Goal: Information Seeking & Learning: Learn about a topic

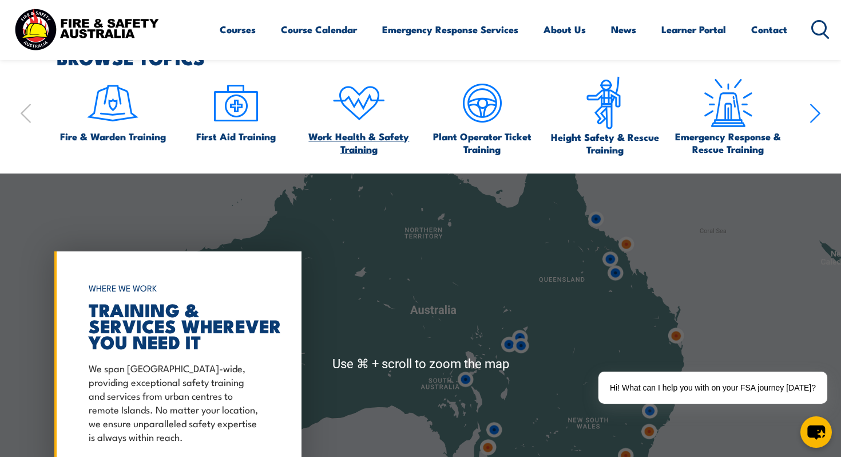
scroll to position [741, 0]
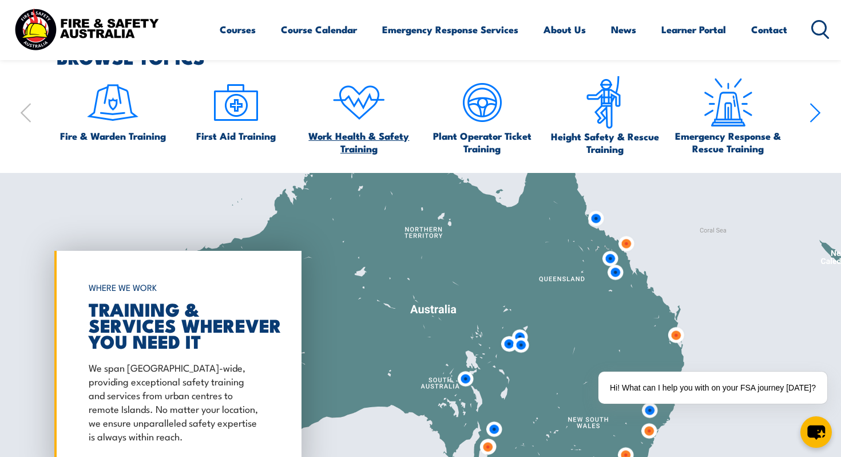
click at [343, 140] on span "Work Health & Safety Training" at bounding box center [359, 141] width 112 height 25
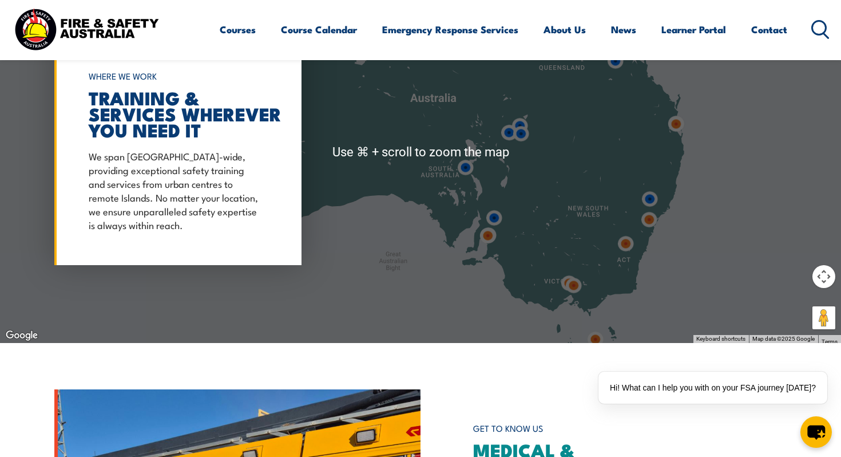
scroll to position [1092, 0]
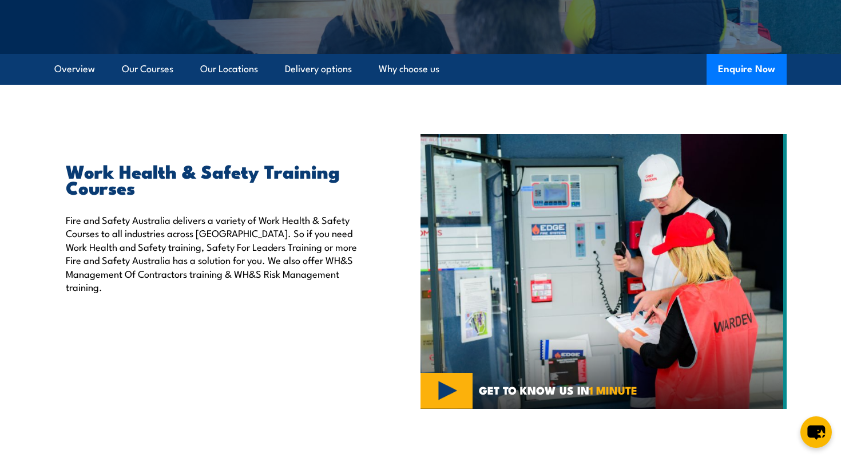
scroll to position [273, 0]
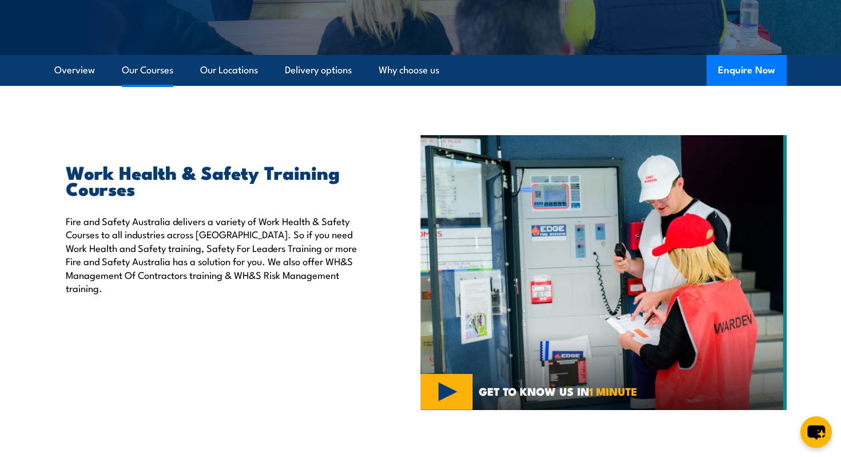
click at [148, 73] on link "Our Courses" at bounding box center [148, 70] width 52 height 30
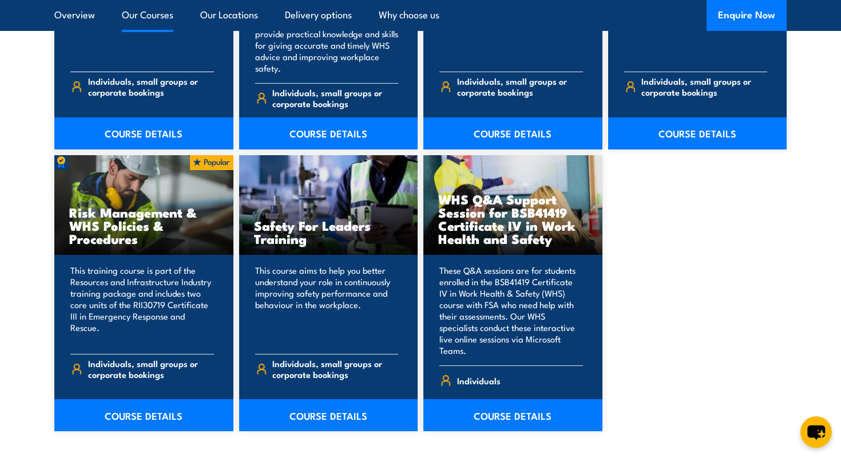
scroll to position [1102, 0]
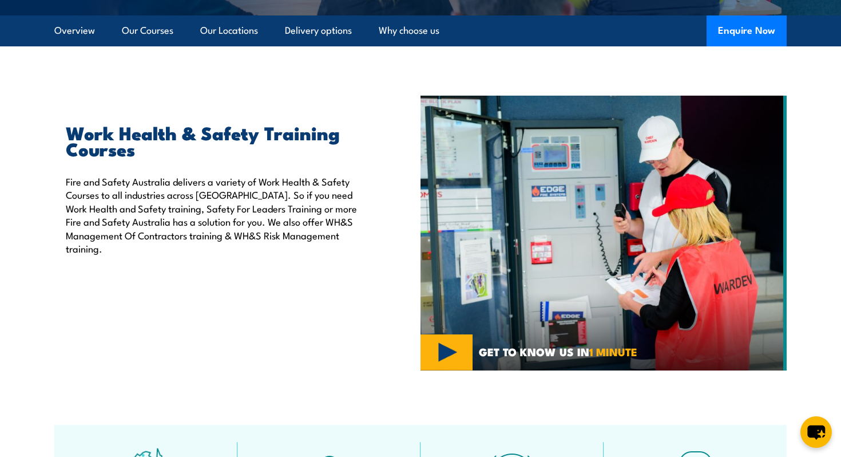
scroll to position [306, 0]
